Goal: Transaction & Acquisition: Purchase product/service

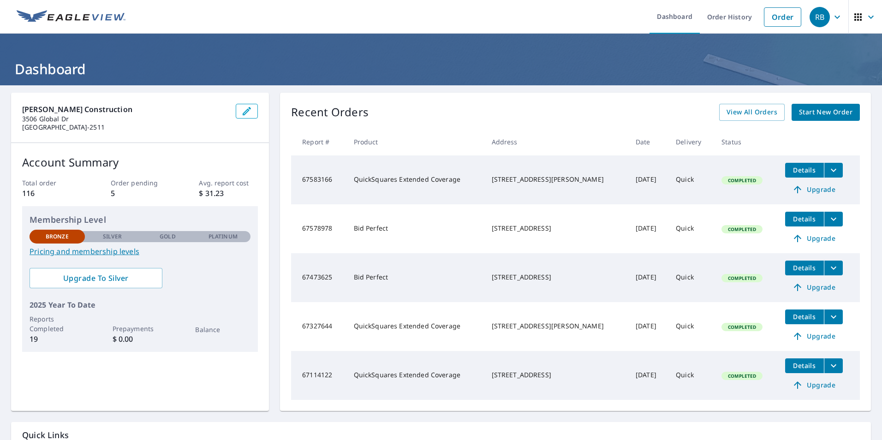
click at [826, 111] on span "Start New Order" at bounding box center [826, 113] width 54 height 12
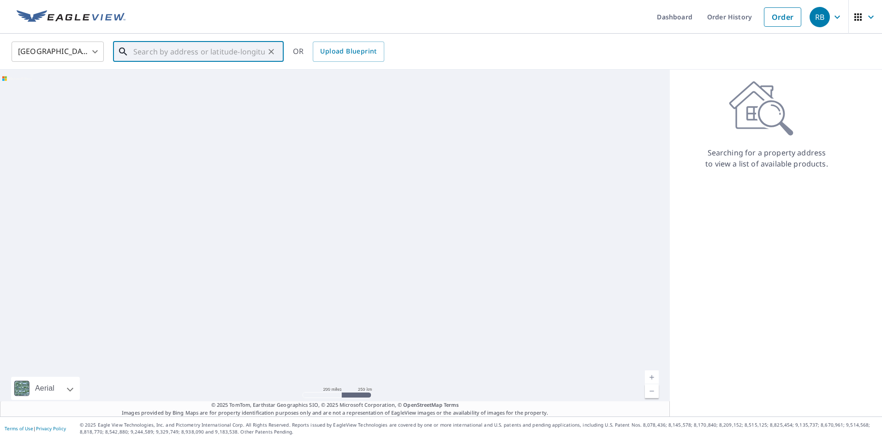
click at [161, 49] on input "text" at bounding box center [198, 52] width 131 height 26
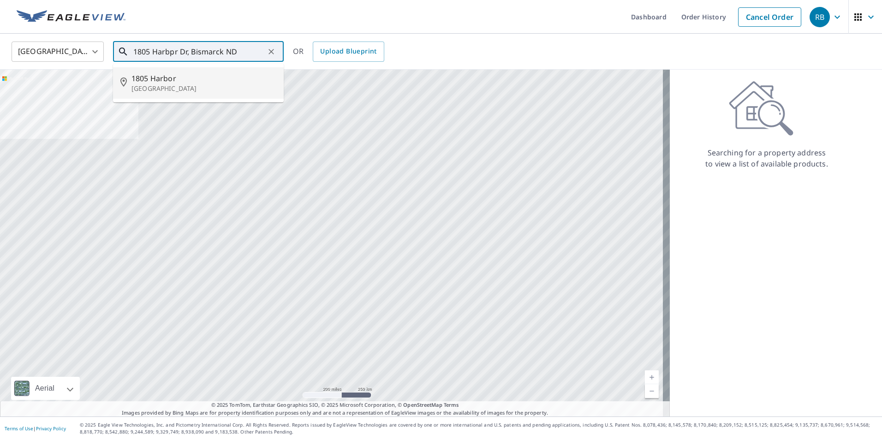
click at [155, 84] on p "[GEOGRAPHIC_DATA]" at bounding box center [203, 88] width 145 height 9
type input "1805 [GEOGRAPHIC_DATA]"
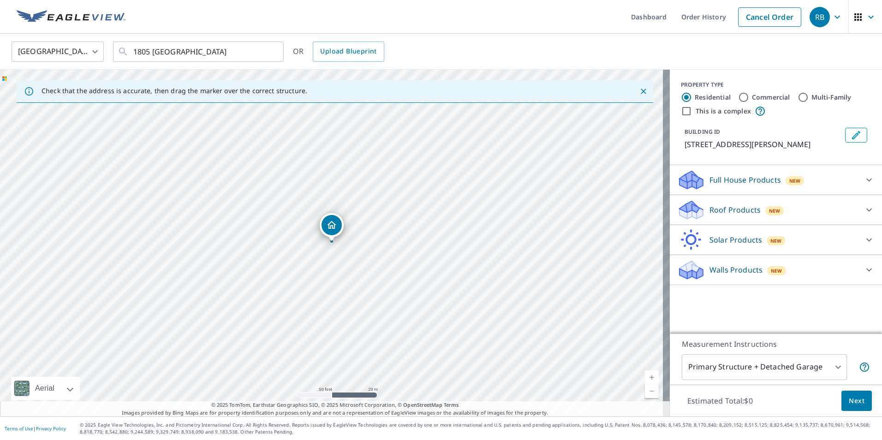
click at [863, 211] on icon at bounding box center [868, 209] width 11 height 11
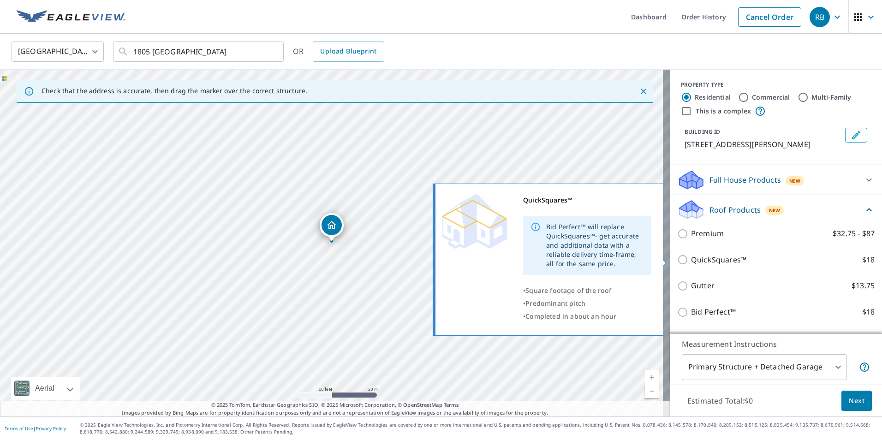
click at [677, 258] on input "QuickSquares™ $18" at bounding box center [684, 259] width 14 height 11
checkbox input "true"
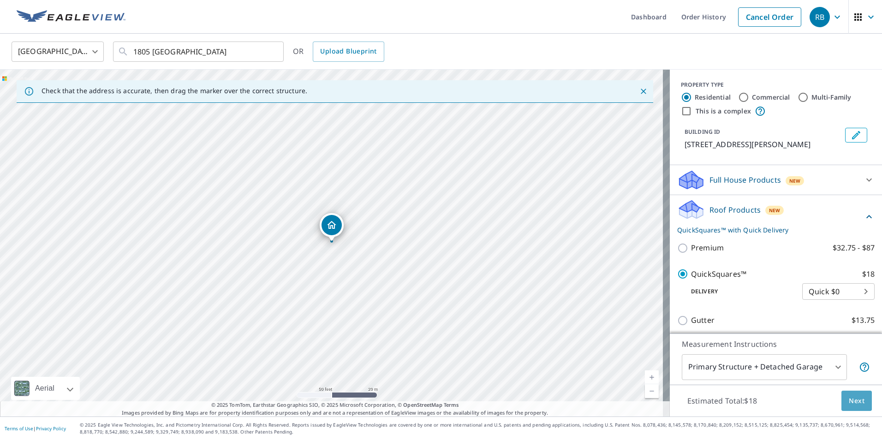
click at [855, 398] on span "Next" at bounding box center [857, 401] width 16 height 12
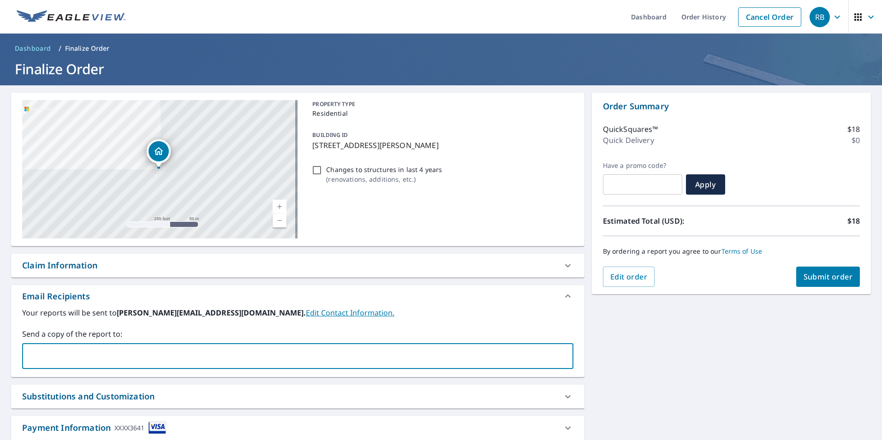
click at [65, 360] on input "text" at bounding box center [290, 356] width 529 height 18
type input "[EMAIL_ADDRESS][DOMAIN_NAME]"
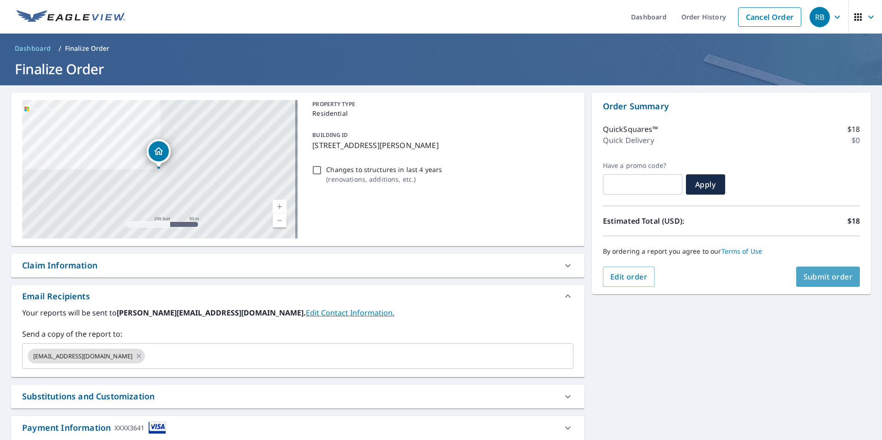
click at [826, 273] on span "Submit order" at bounding box center [827, 277] width 49 height 10
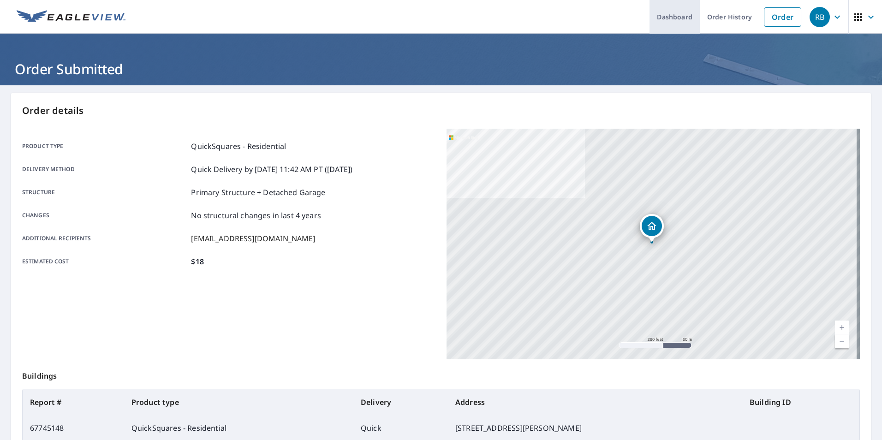
click at [673, 8] on link "Dashboard" at bounding box center [674, 17] width 50 height 34
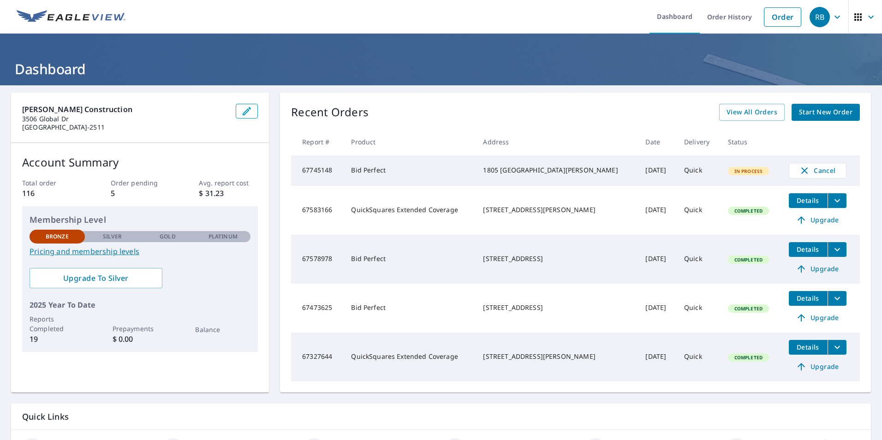
click at [834, 18] on icon "button" at bounding box center [837, 16] width 6 height 3
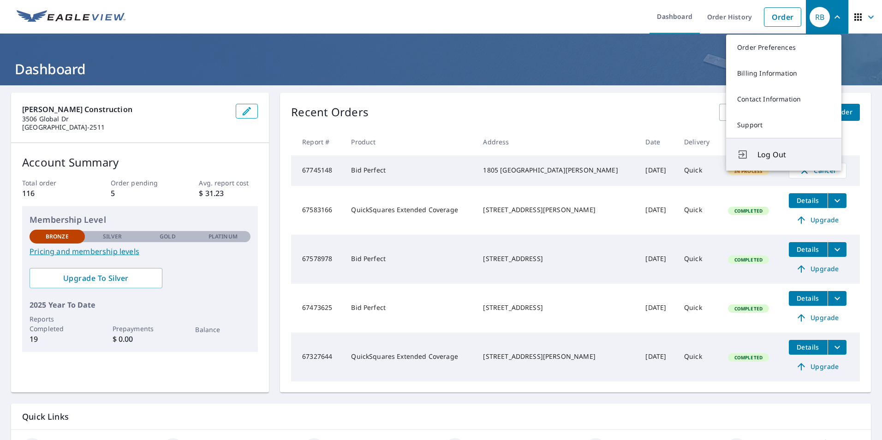
click at [772, 150] on span "Log Out" at bounding box center [793, 154] width 73 height 11
